Goal: Navigation & Orientation: Find specific page/section

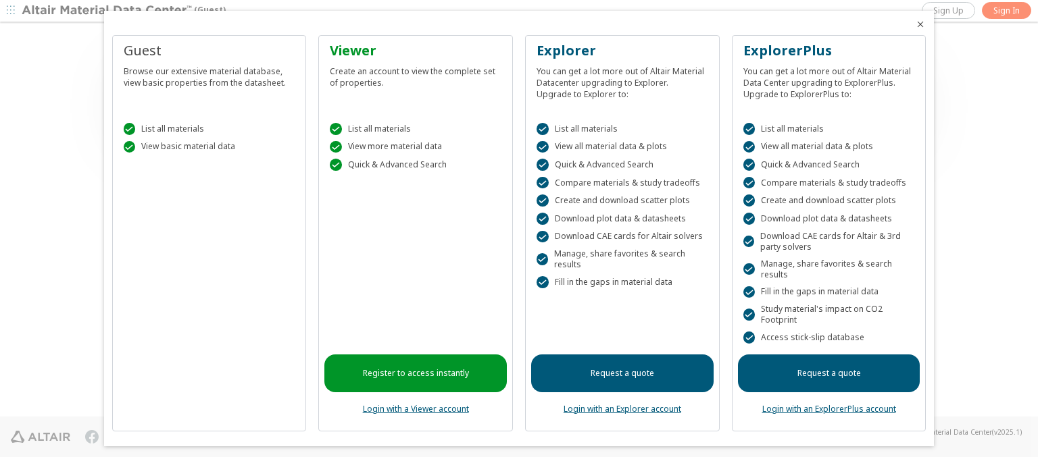
click at [915, 24] on icon "Close" at bounding box center [920, 24] width 11 height 11
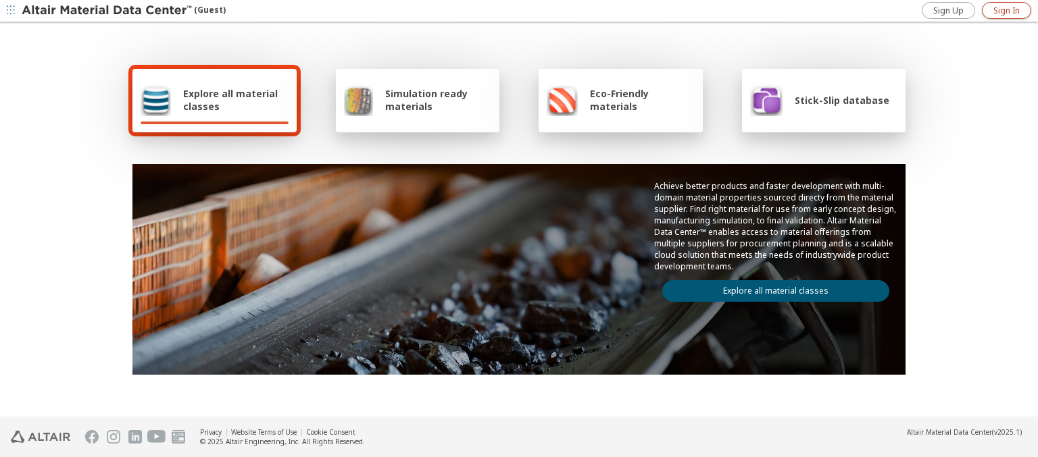
click at [1006, 10] on span "Sign In" at bounding box center [1006, 10] width 26 height 11
click at [107, 11] on img at bounding box center [108, 11] width 172 height 14
click at [230, 100] on span "Explore all material classes" at bounding box center [235, 100] width 105 height 26
click at [770, 288] on link "Explore all material classes" at bounding box center [775, 291] width 227 height 22
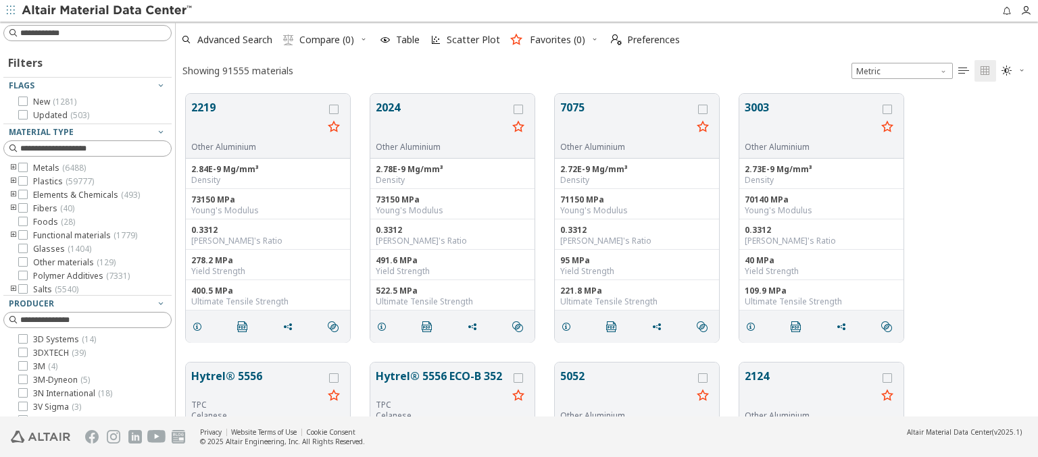
scroll to position [323, 851]
click at [107, 11] on img at bounding box center [108, 11] width 172 height 14
